Goal: Task Accomplishment & Management: Complete application form

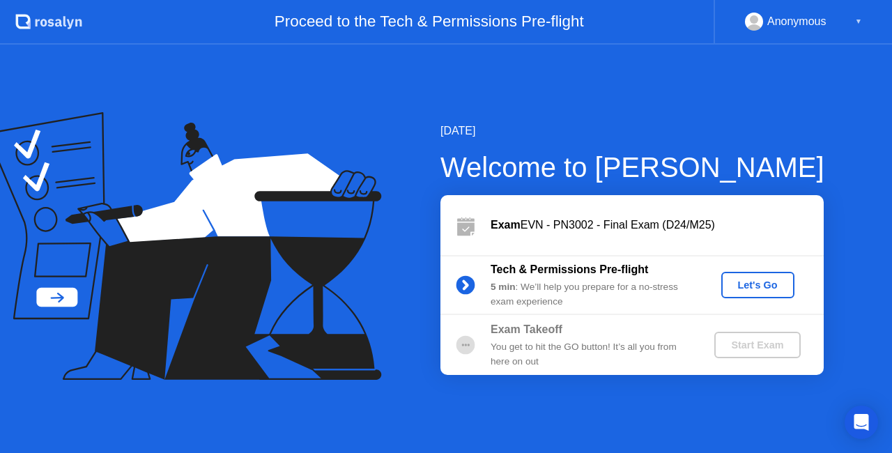
click at [756, 280] on div "Let's Go" at bounding box center [758, 285] width 62 height 11
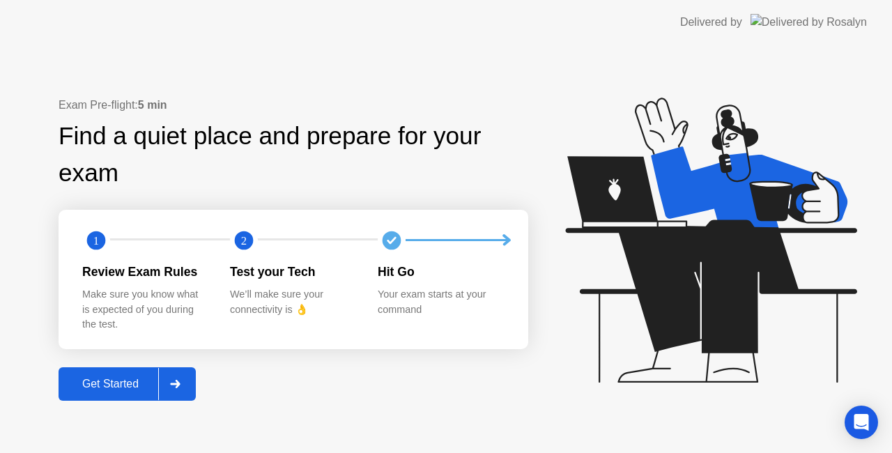
click at [121, 386] on div "Get Started" at bounding box center [111, 384] width 96 height 13
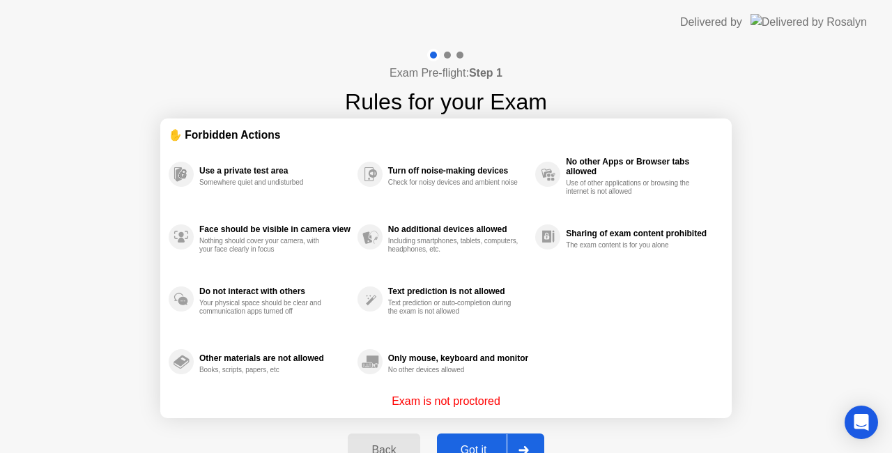
click at [464, 441] on button "Got it" at bounding box center [490, 450] width 107 height 33
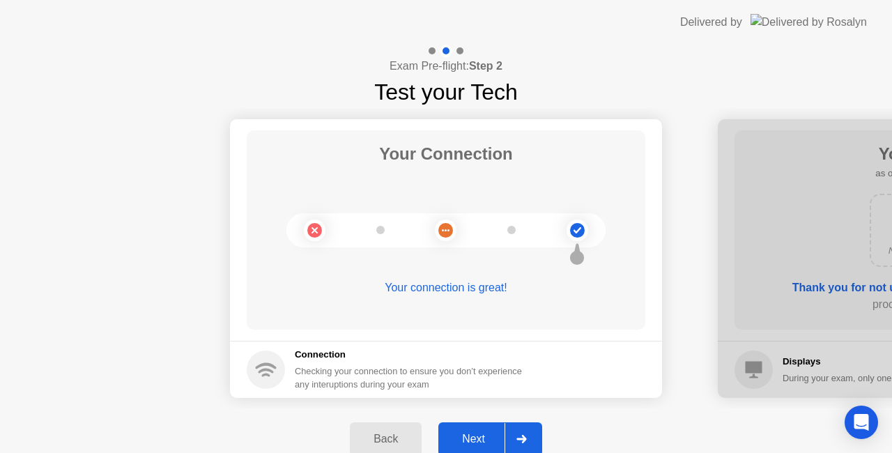
click at [464, 441] on div "Next" at bounding box center [474, 439] width 62 height 13
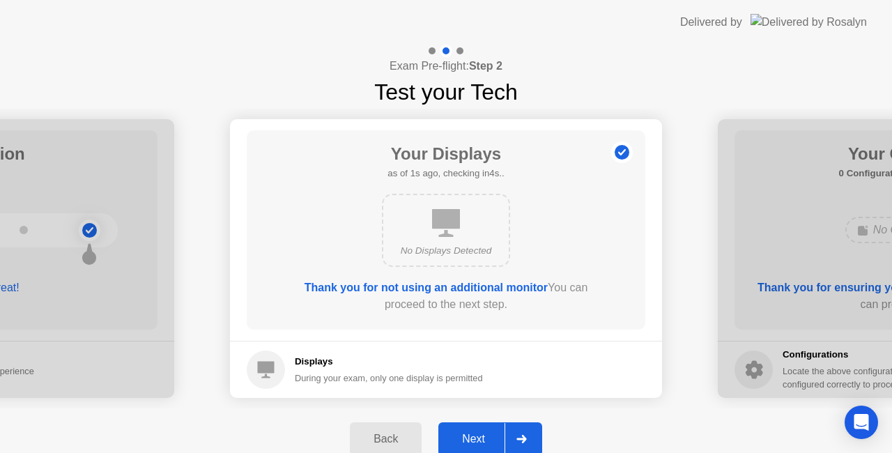
click at [464, 441] on div "Next" at bounding box center [474, 439] width 62 height 13
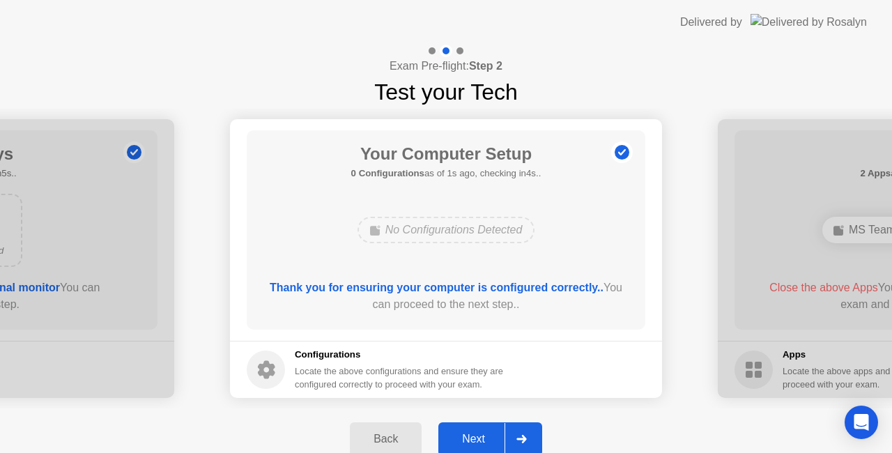
click at [464, 441] on div "Next" at bounding box center [474, 439] width 62 height 13
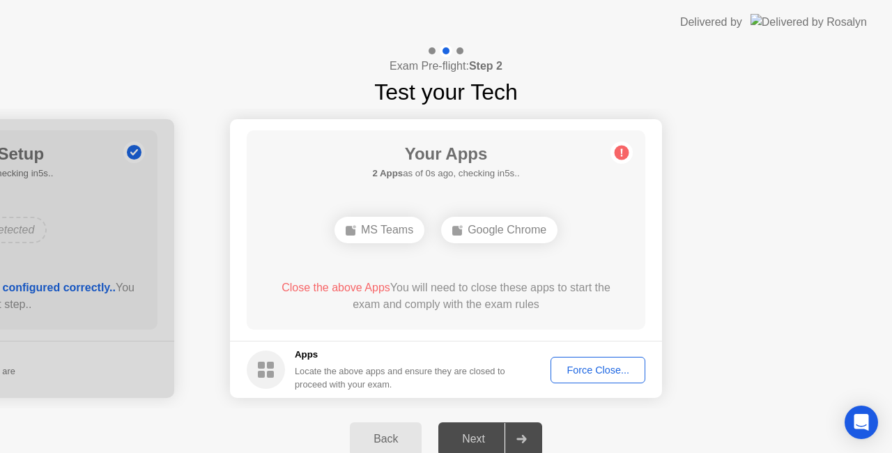
click at [606, 370] on div "Force Close..." at bounding box center [598, 370] width 85 height 11
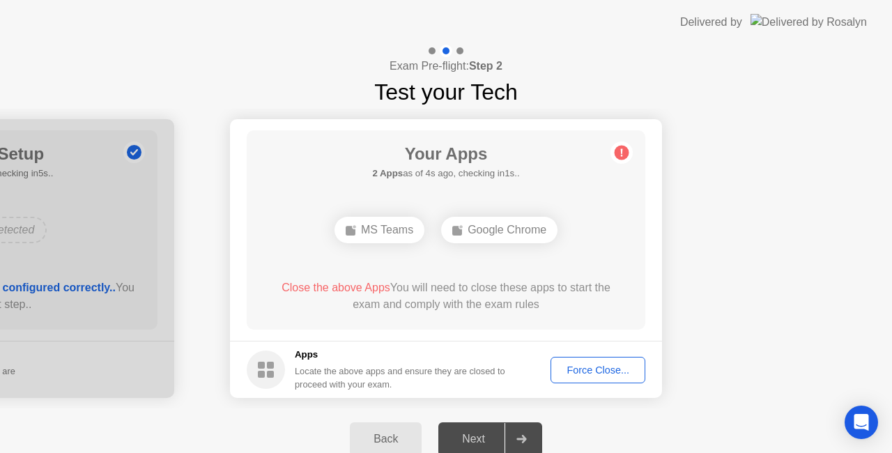
click at [576, 371] on div "Force Close..." at bounding box center [598, 370] width 85 height 11
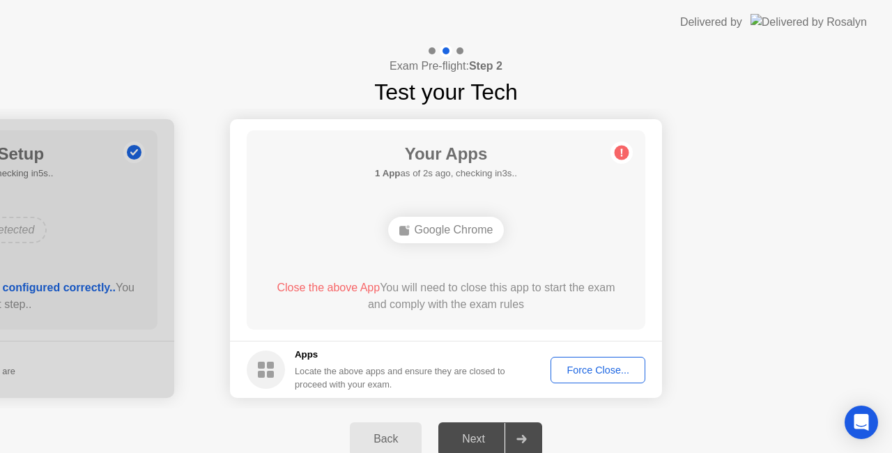
click at [584, 369] on div "Force Close..." at bounding box center [598, 370] width 85 height 11
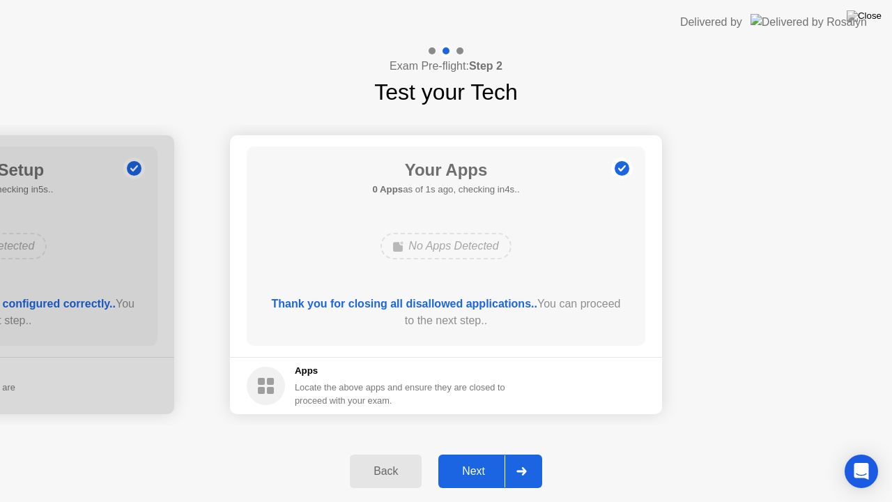
click at [474, 452] on div "Next" at bounding box center [474, 471] width 62 height 13
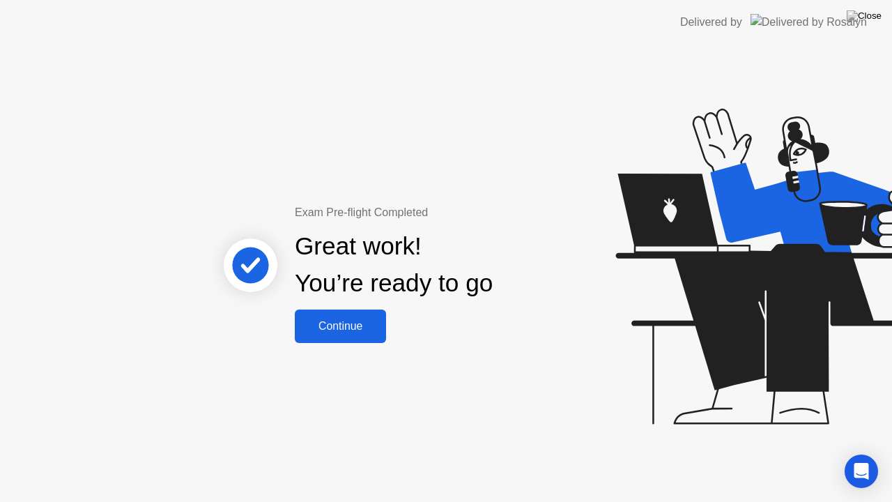
click at [319, 323] on div "Continue" at bounding box center [340, 326] width 83 height 13
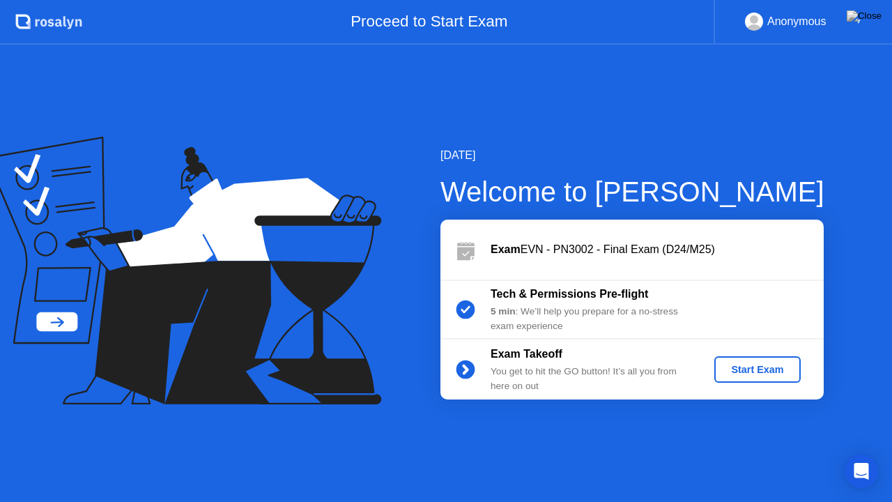
click at [775, 364] on div "Start Exam" at bounding box center [757, 369] width 75 height 11
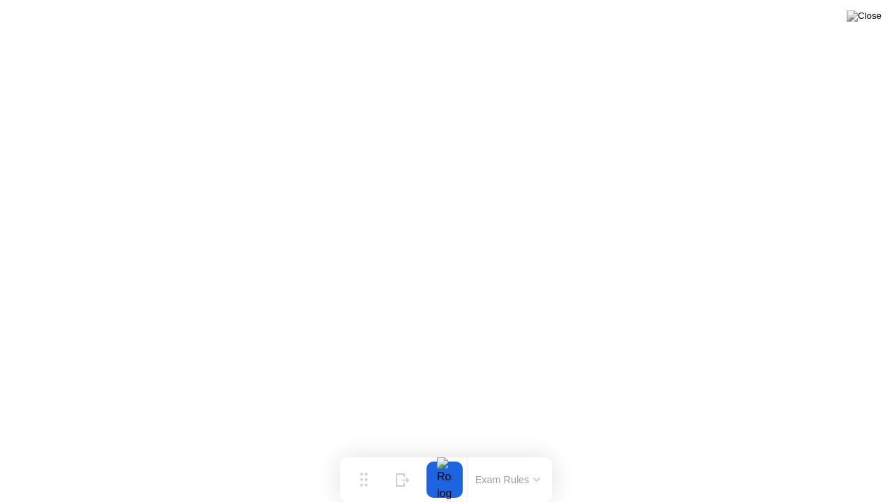
click at [864, 25] on button at bounding box center [864, 16] width 42 height 18
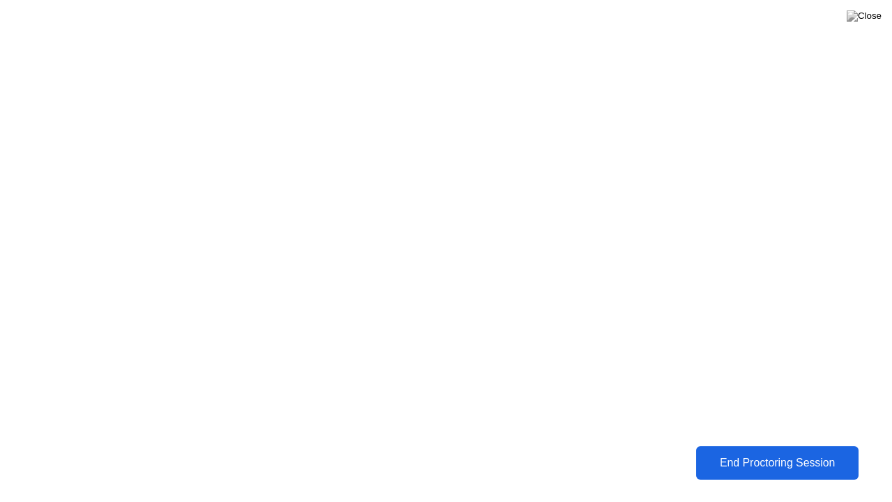
click at [724, 452] on div "End Proctoring Session" at bounding box center [777, 463] width 156 height 13
